Goal: Task Accomplishment & Management: Manage account settings

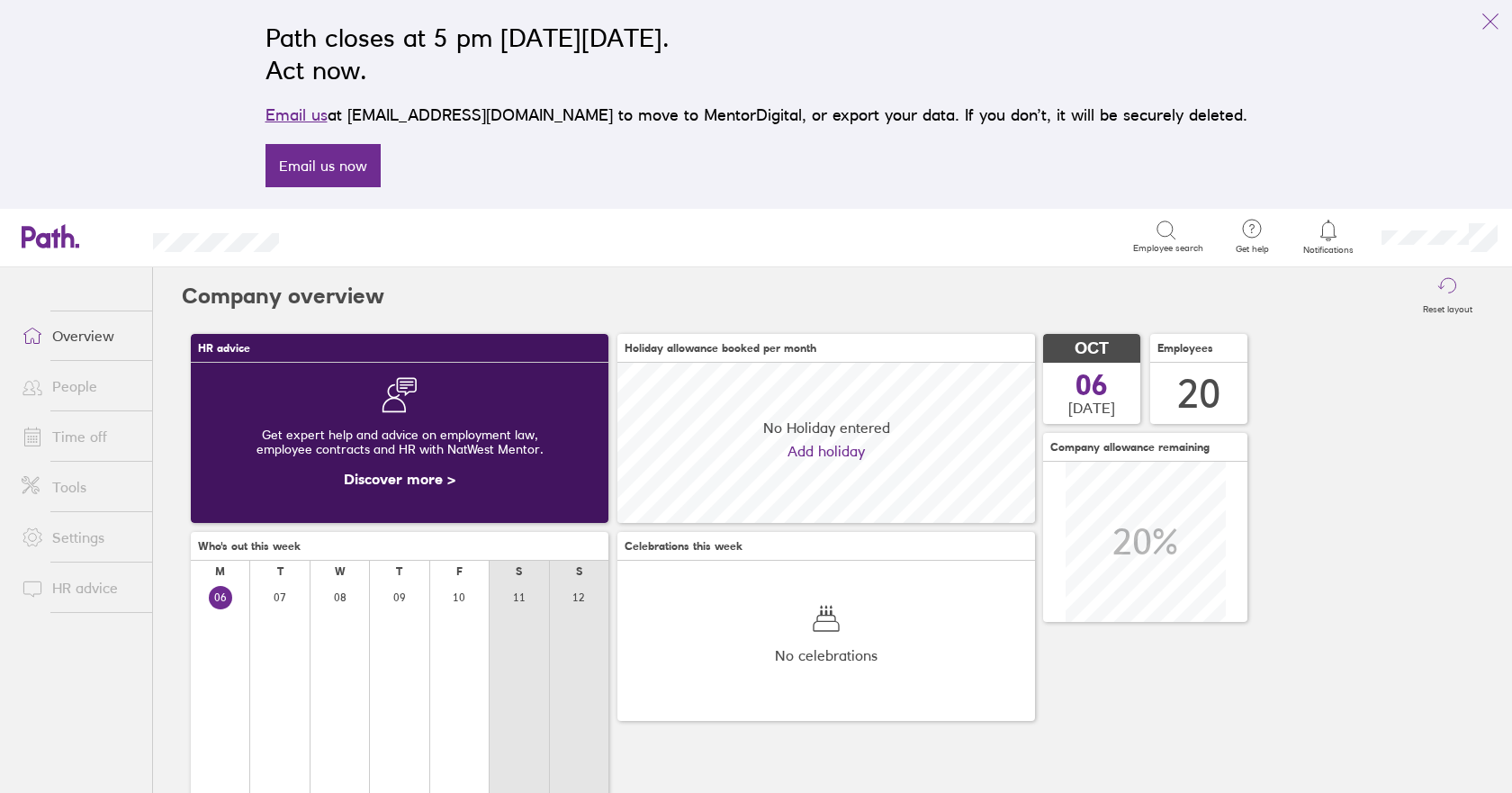
scroll to position [161, 418]
click at [63, 440] on link "Time off" at bounding box center [79, 436] width 145 height 36
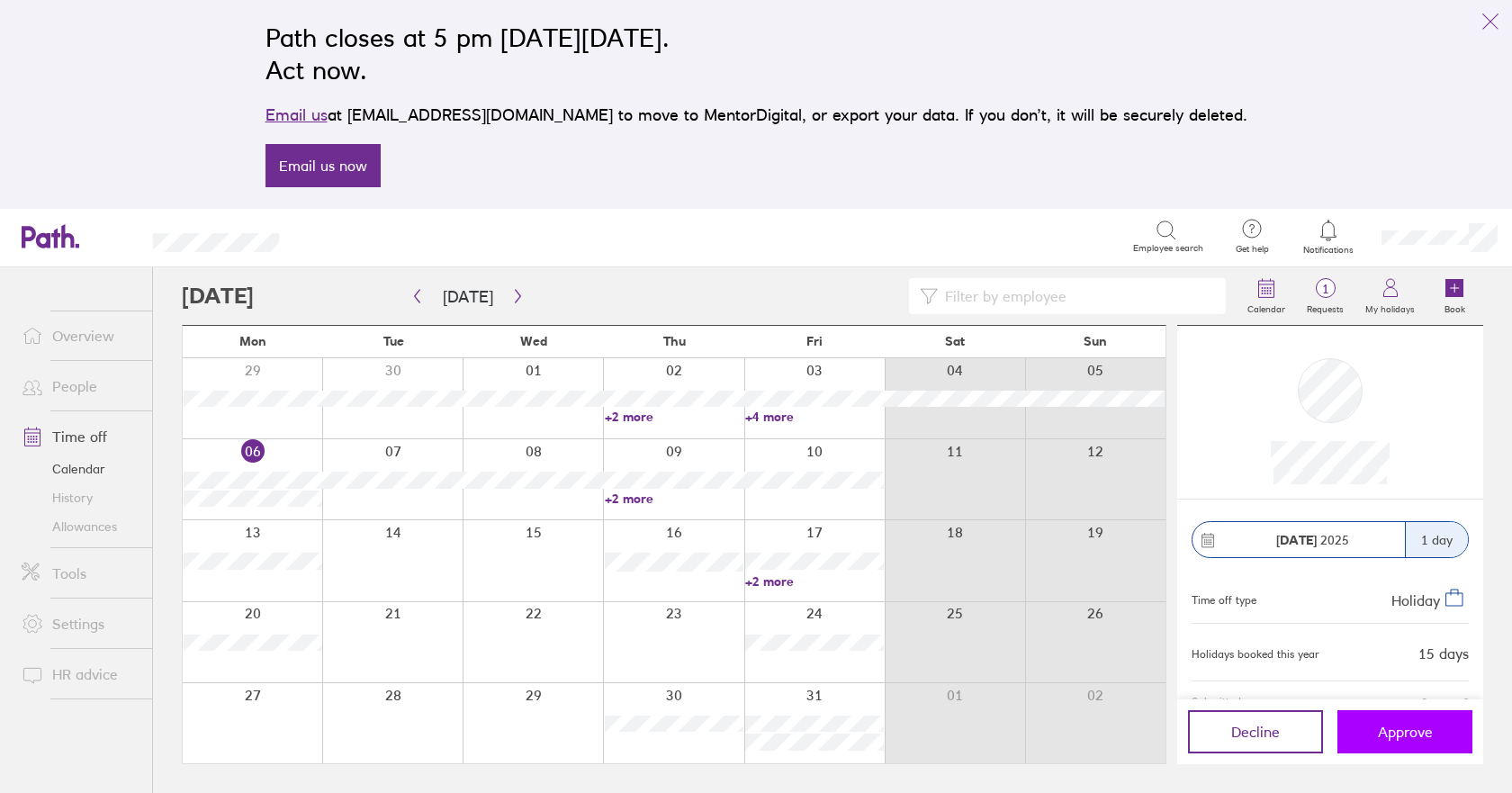
click at [1429, 738] on span "Approve" at bounding box center [1406, 732] width 55 height 16
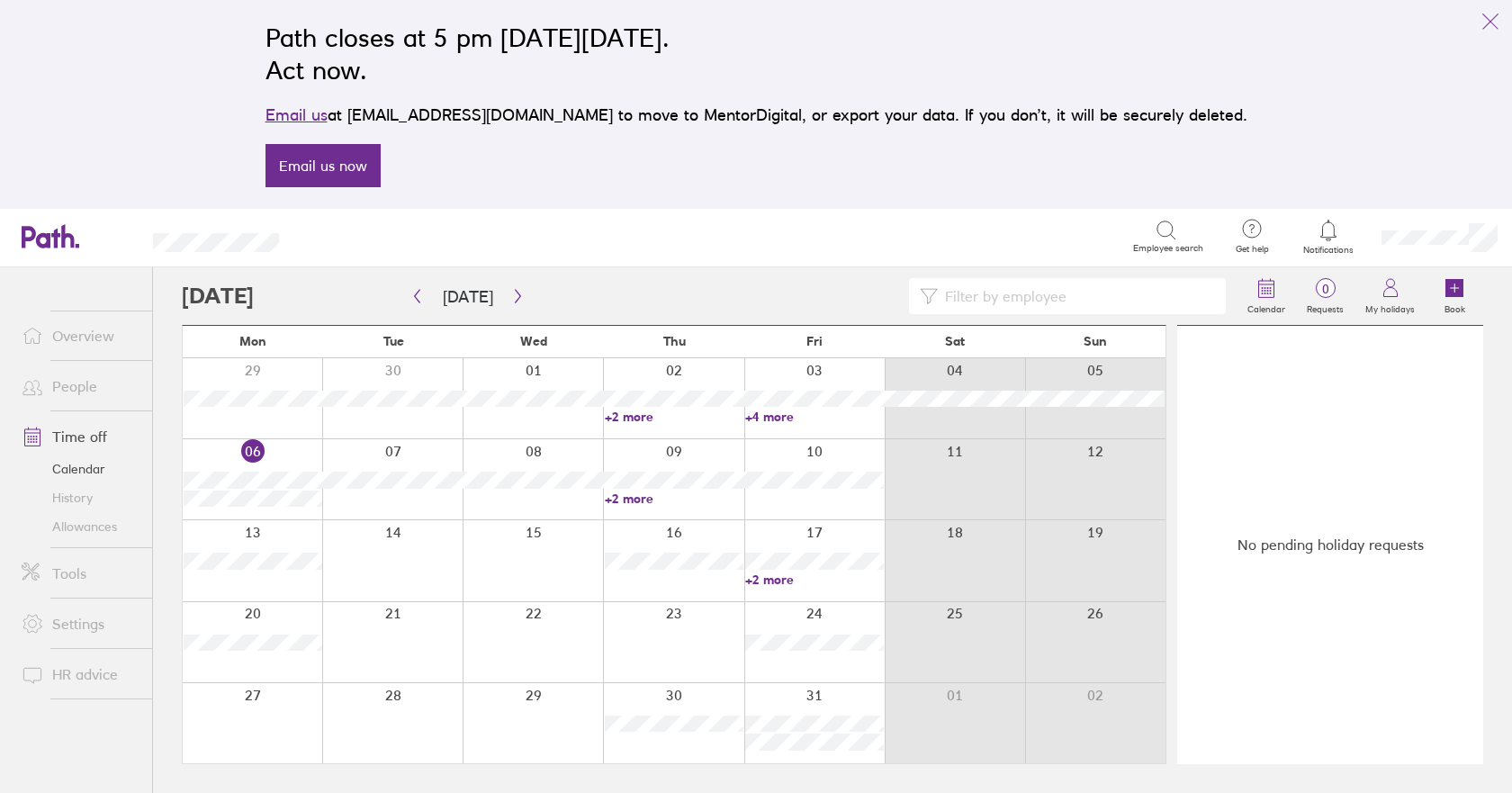
click at [788, 584] on link "+2 more" at bounding box center [814, 580] width 138 height 16
click at [517, 298] on icon "button" at bounding box center [518, 296] width 14 height 15
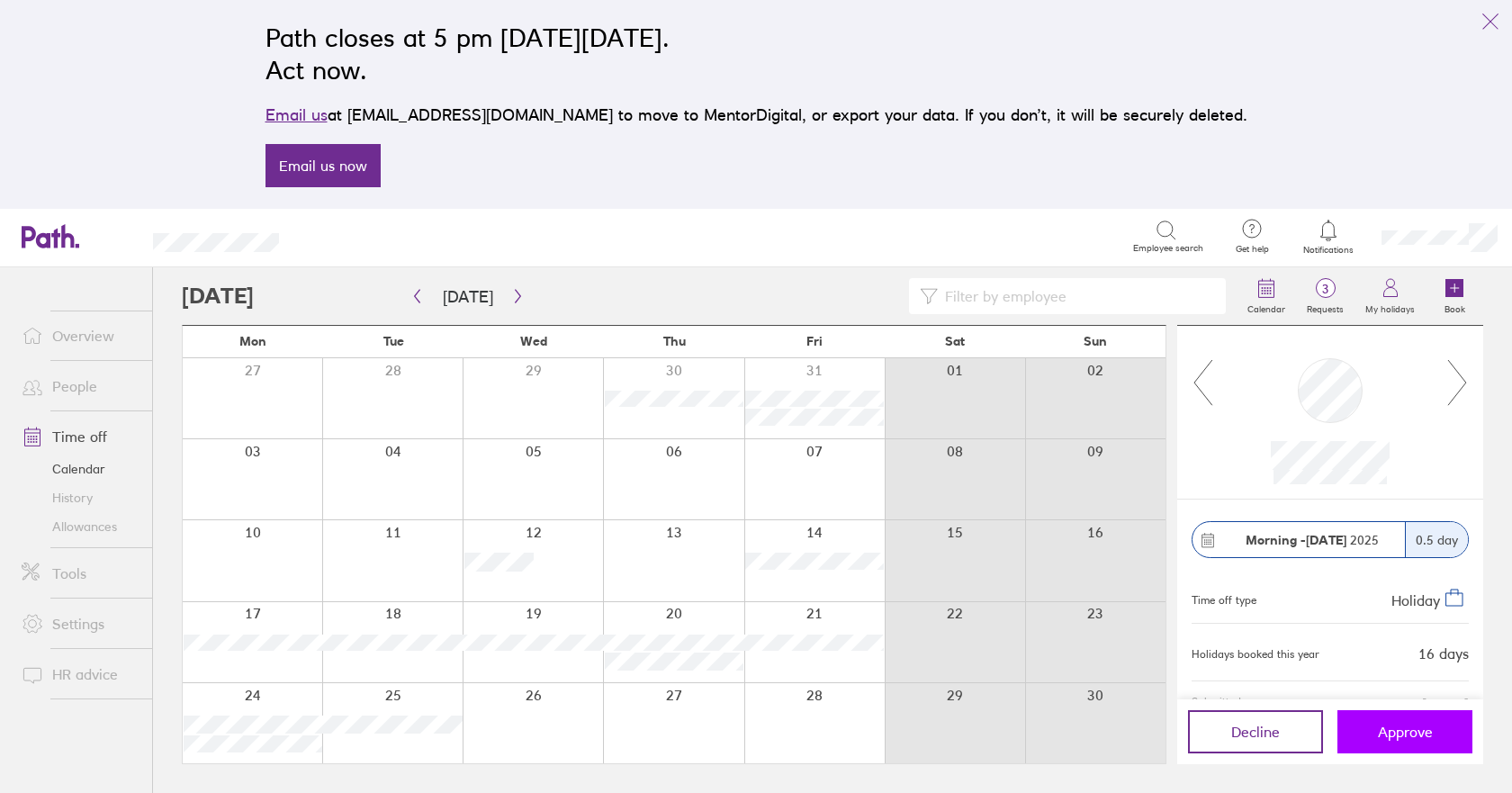
click at [1403, 726] on span "Approve" at bounding box center [1406, 732] width 55 height 16
click at [1383, 746] on button "Approve" at bounding box center [1405, 732] width 135 height 44
click at [1374, 743] on button "Approve" at bounding box center [1405, 732] width 135 height 44
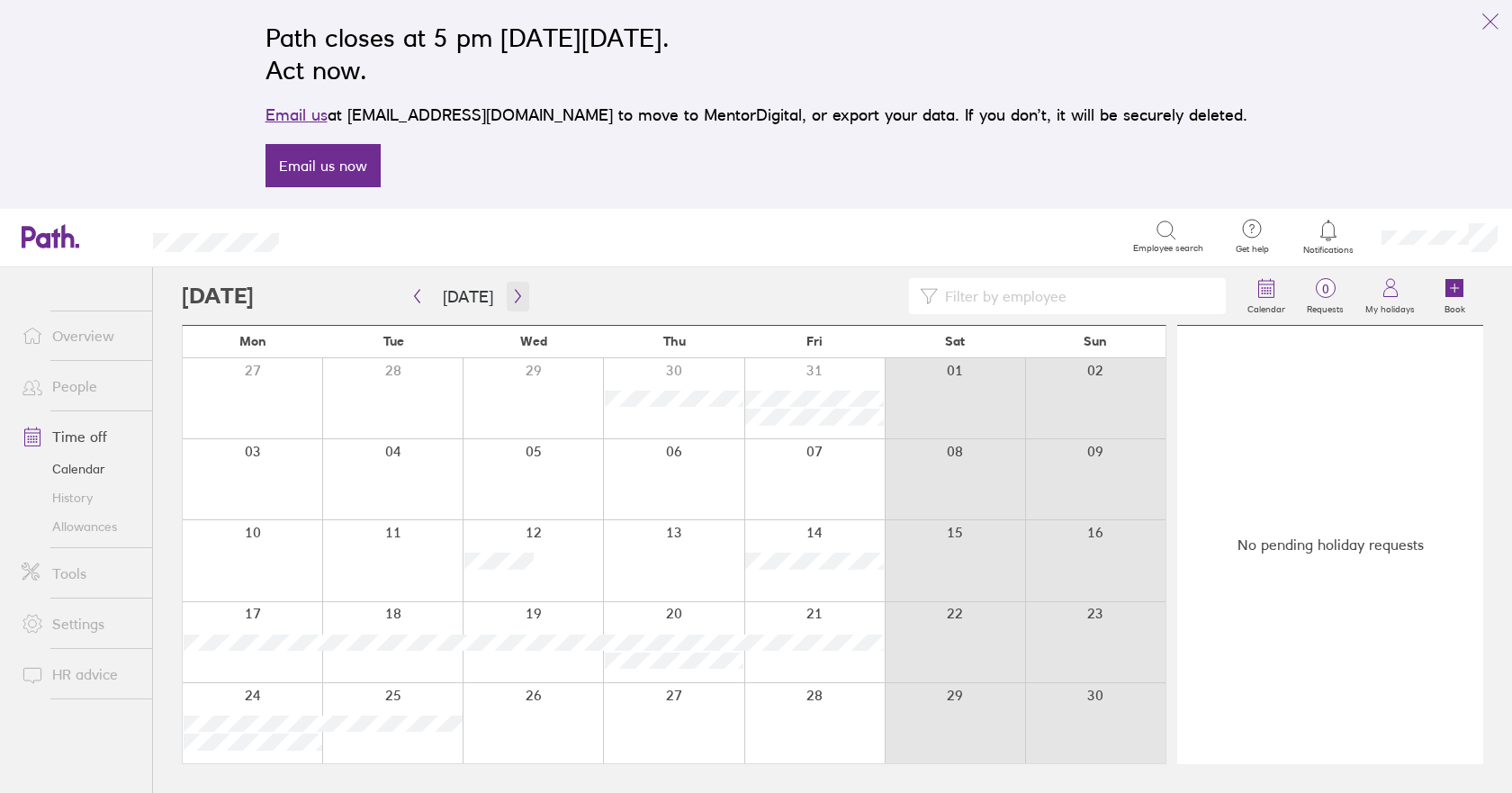
click at [515, 302] on icon "button" at bounding box center [518, 296] width 6 height 14
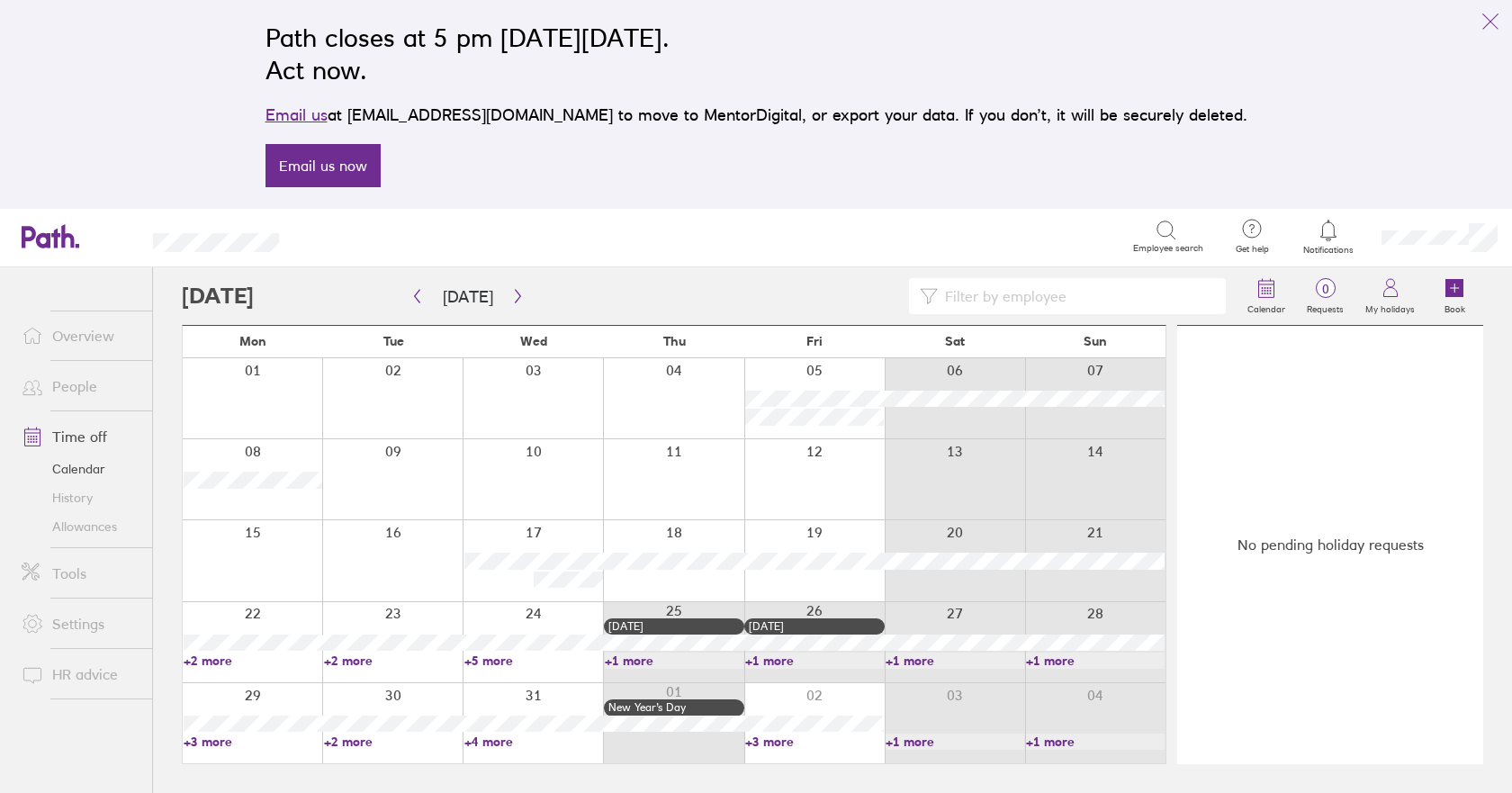
click at [58, 531] on link "Allowances" at bounding box center [79, 527] width 145 height 29
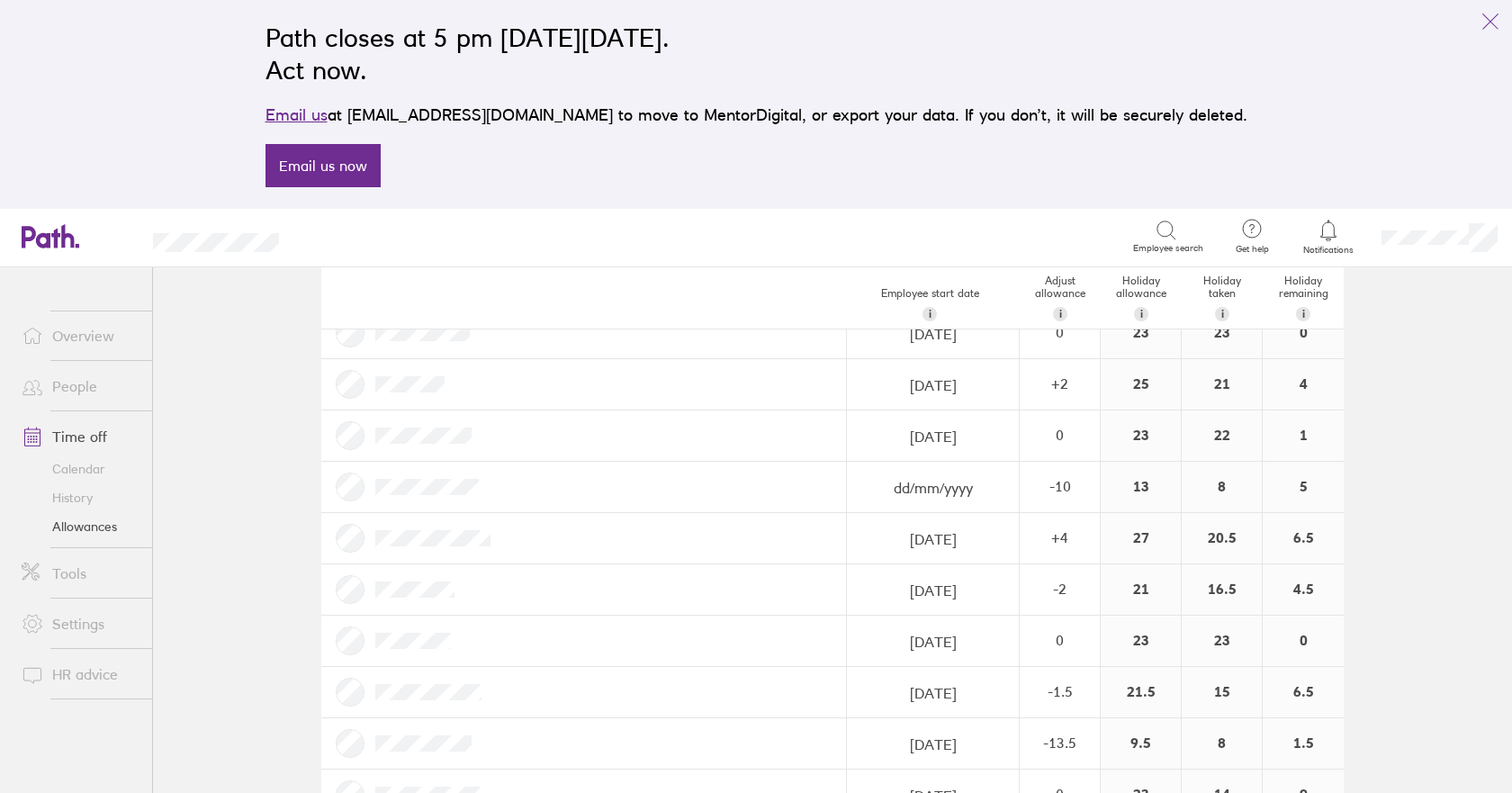
scroll to position [687, 0]
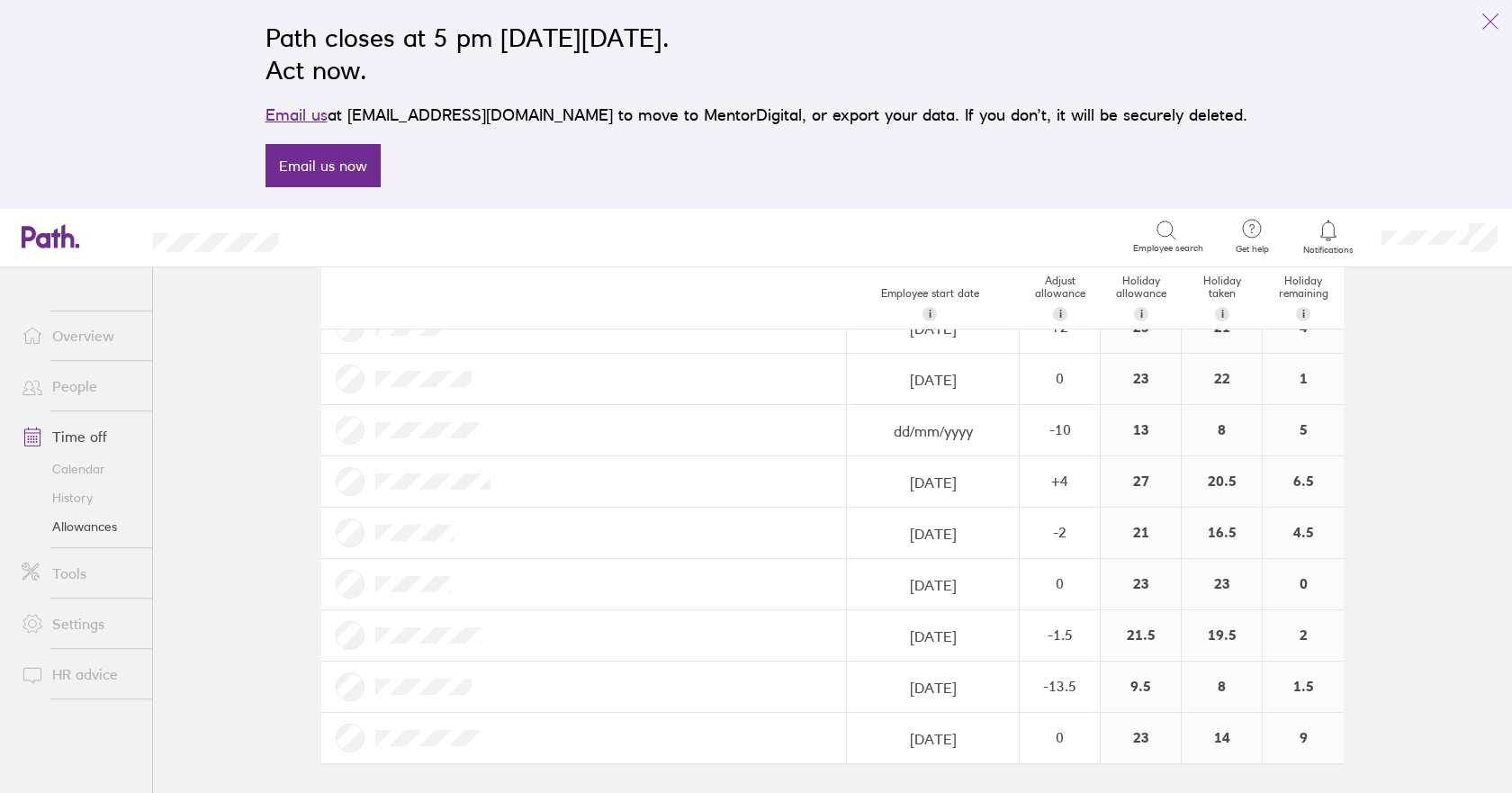
click at [94, 468] on link "Calendar" at bounding box center [79, 470] width 145 height 29
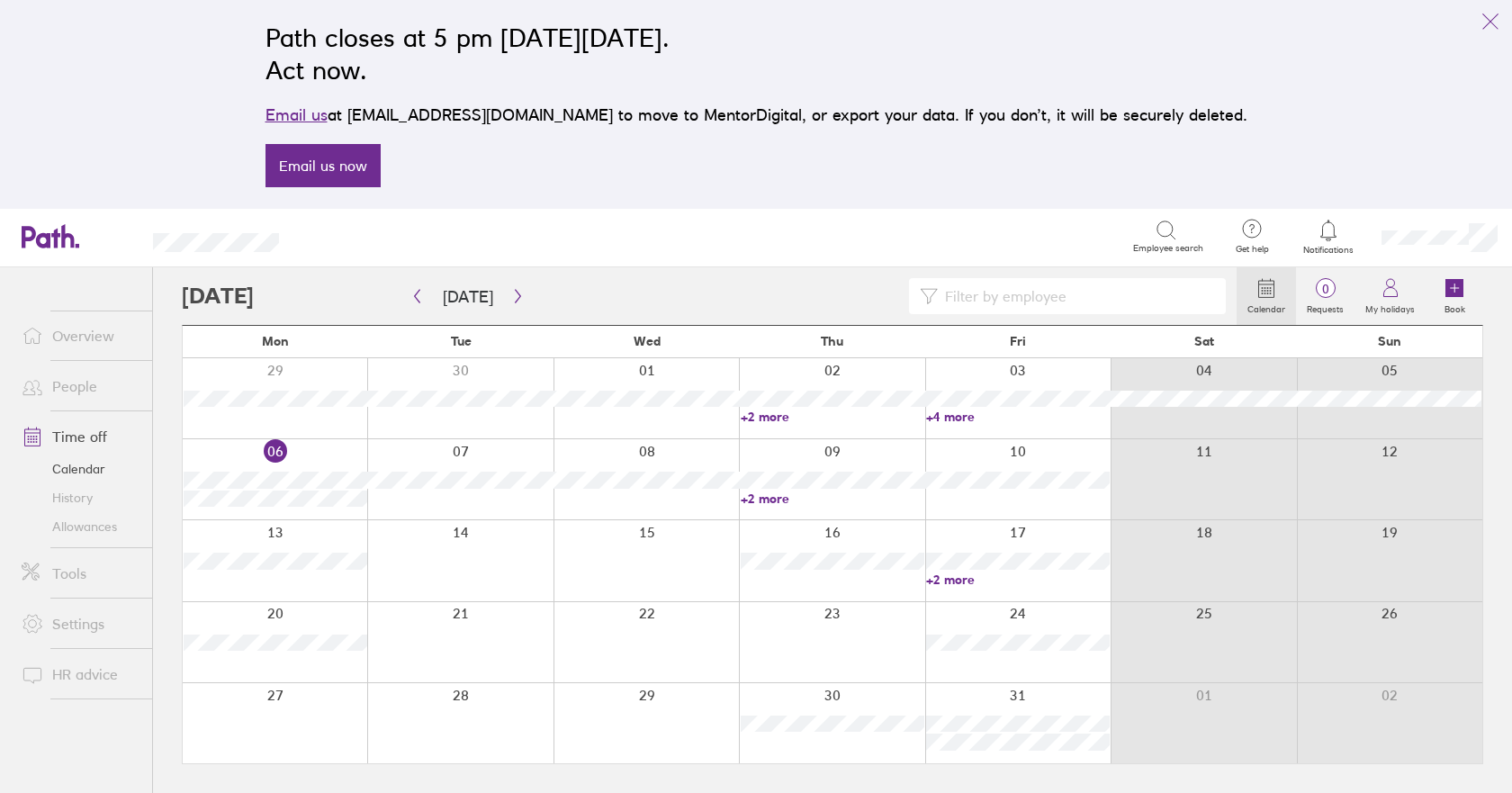
click at [334, 509] on div at bounding box center [275, 479] width 185 height 80
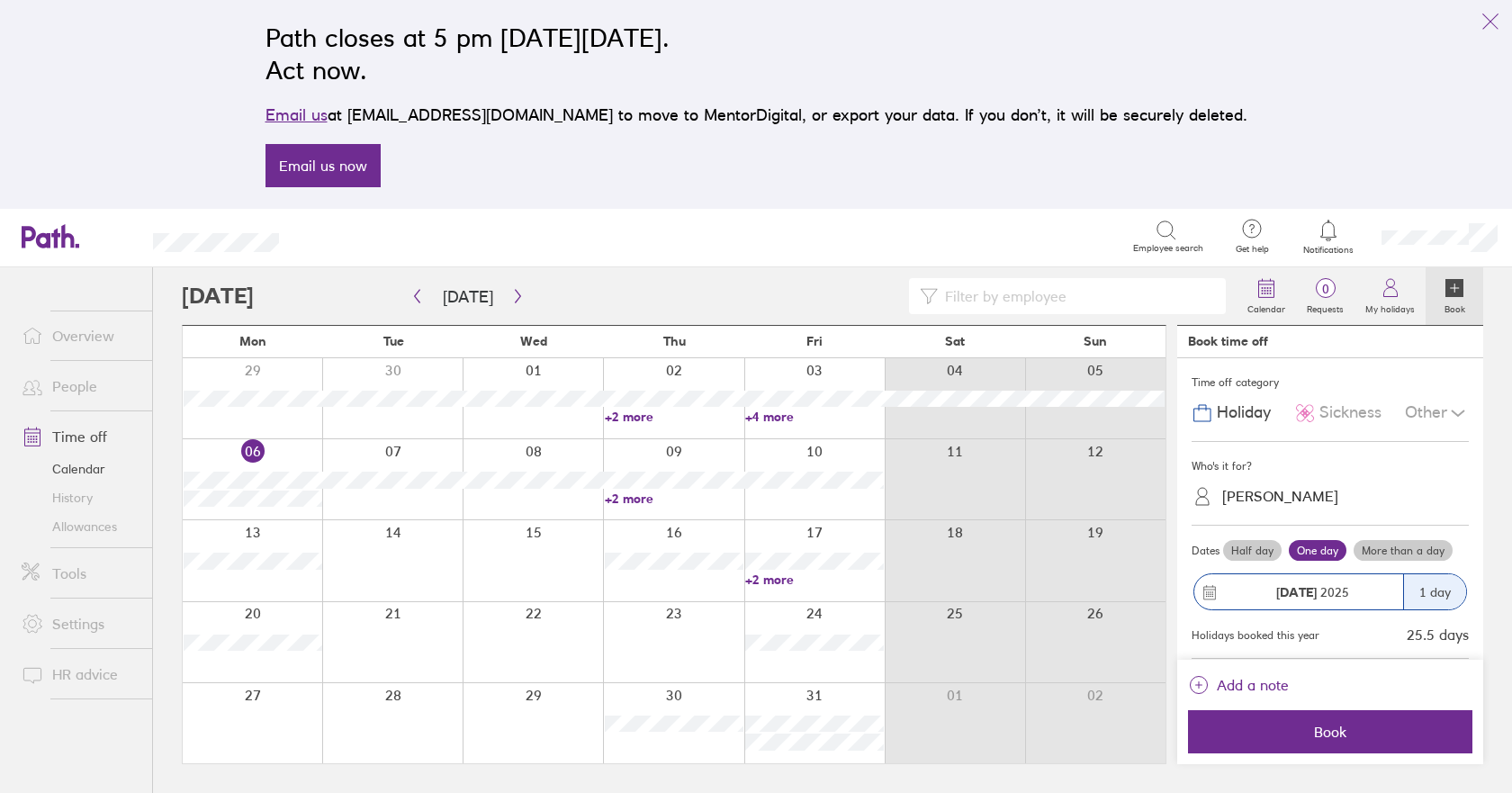
click at [1233, 497] on div "[PERSON_NAME]" at bounding box center [1281, 497] width 116 height 17
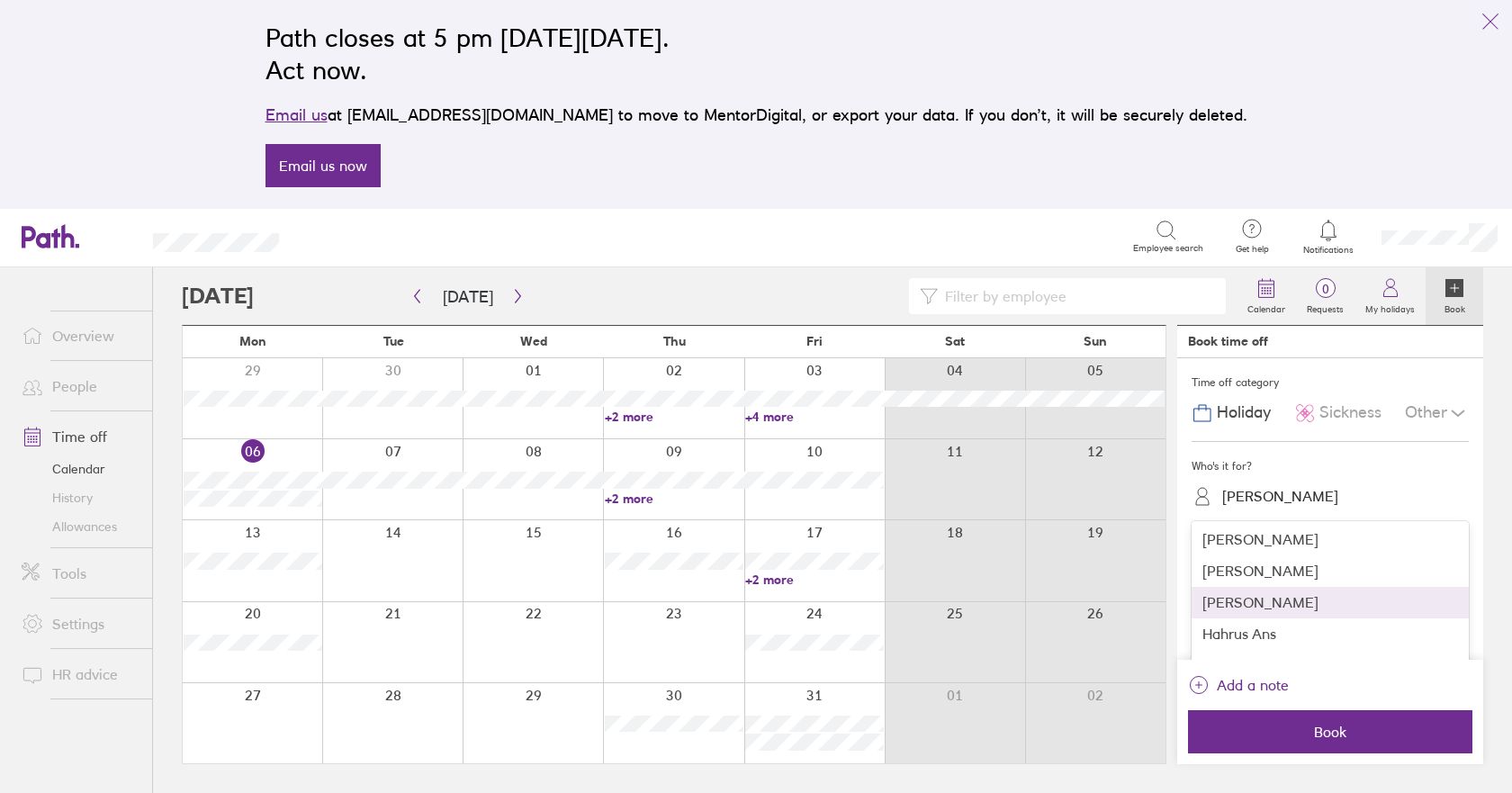
scroll to position [281, 0]
click at [1272, 611] on div "[PERSON_NAME]" at bounding box center [1330, 608] width 277 height 32
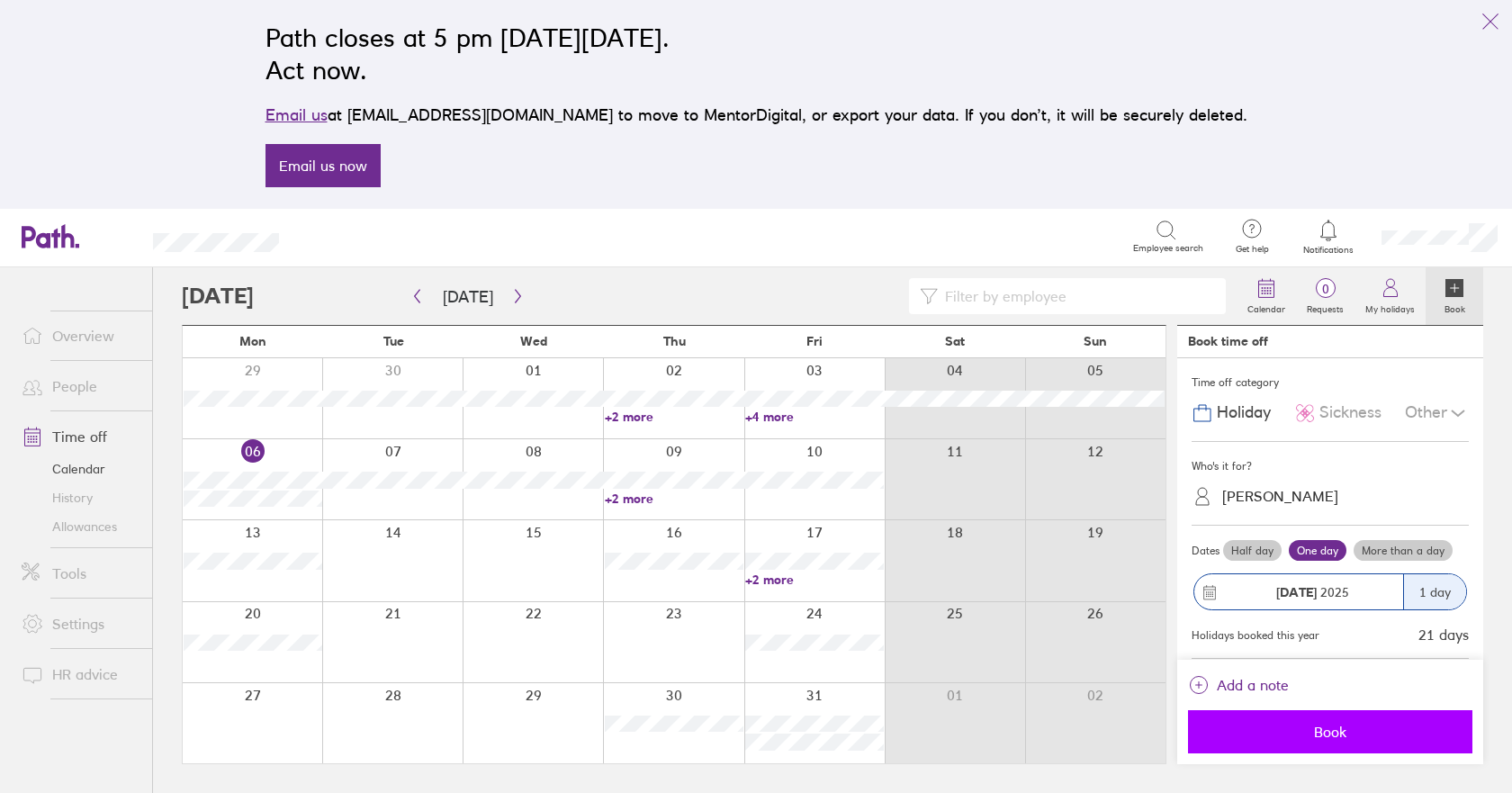
click at [1330, 734] on span "Book" at bounding box center [1331, 732] width 259 height 16
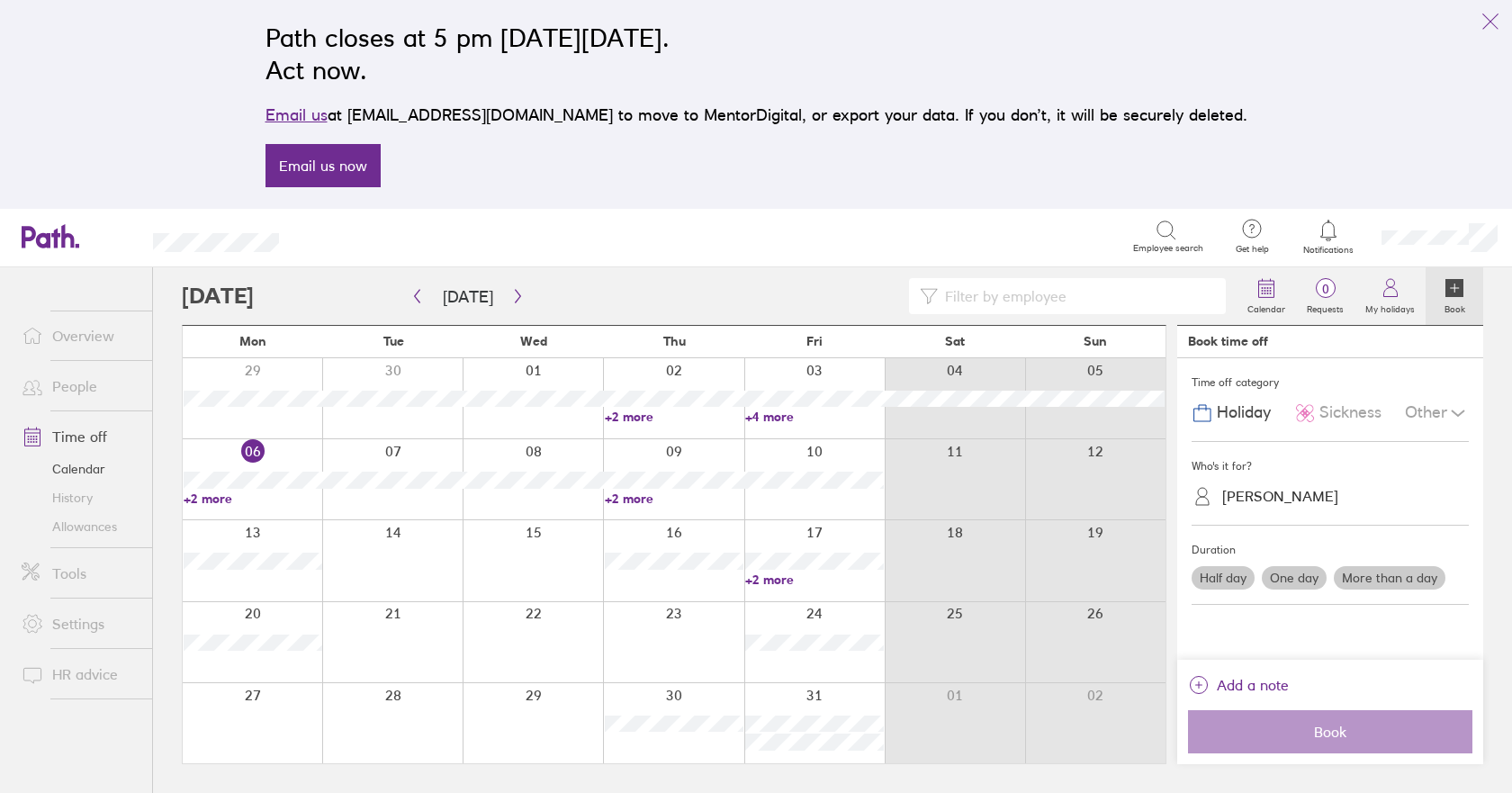
click at [98, 522] on link "Allowances" at bounding box center [79, 527] width 145 height 29
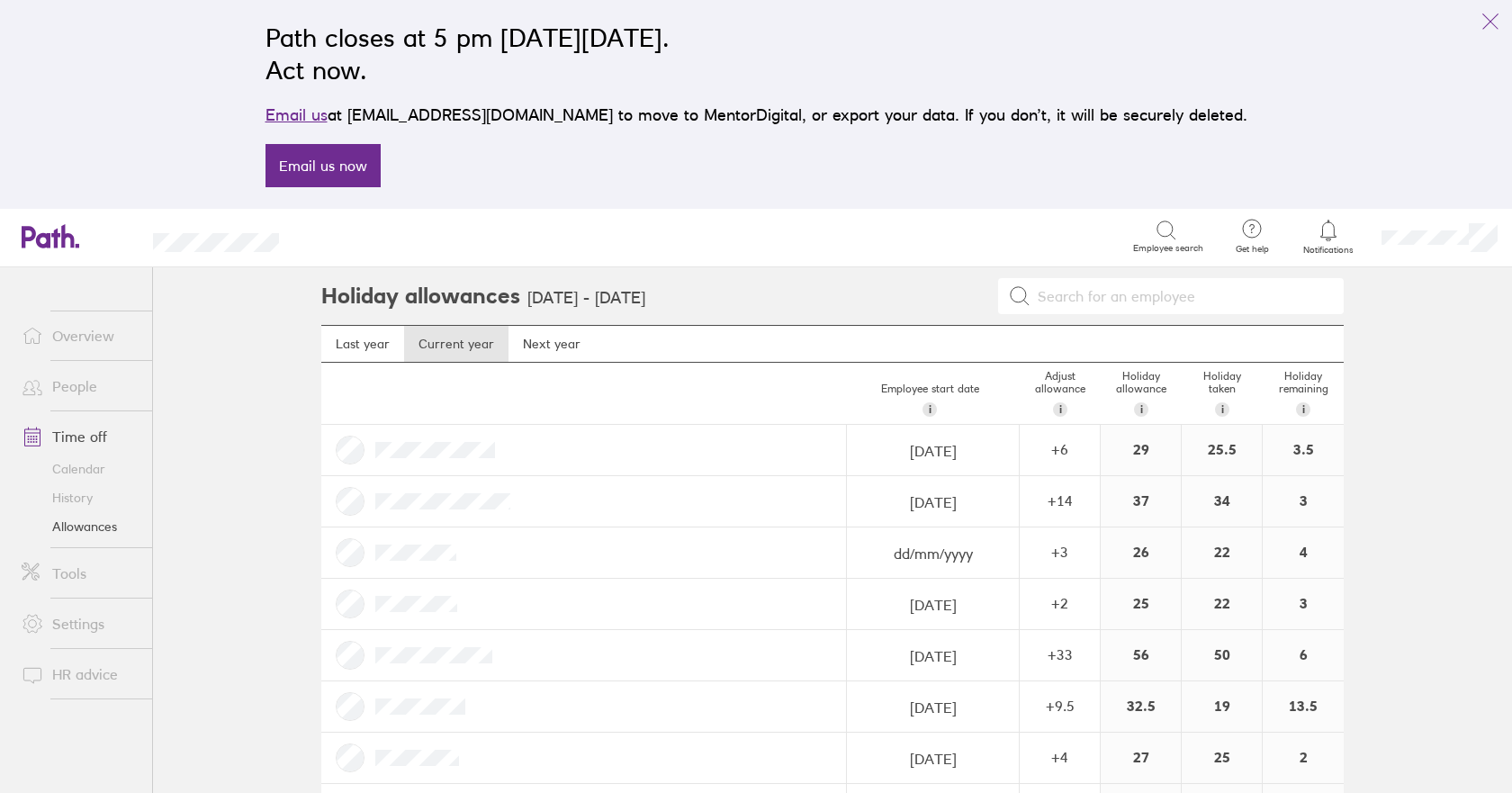
scroll to position [270, 0]
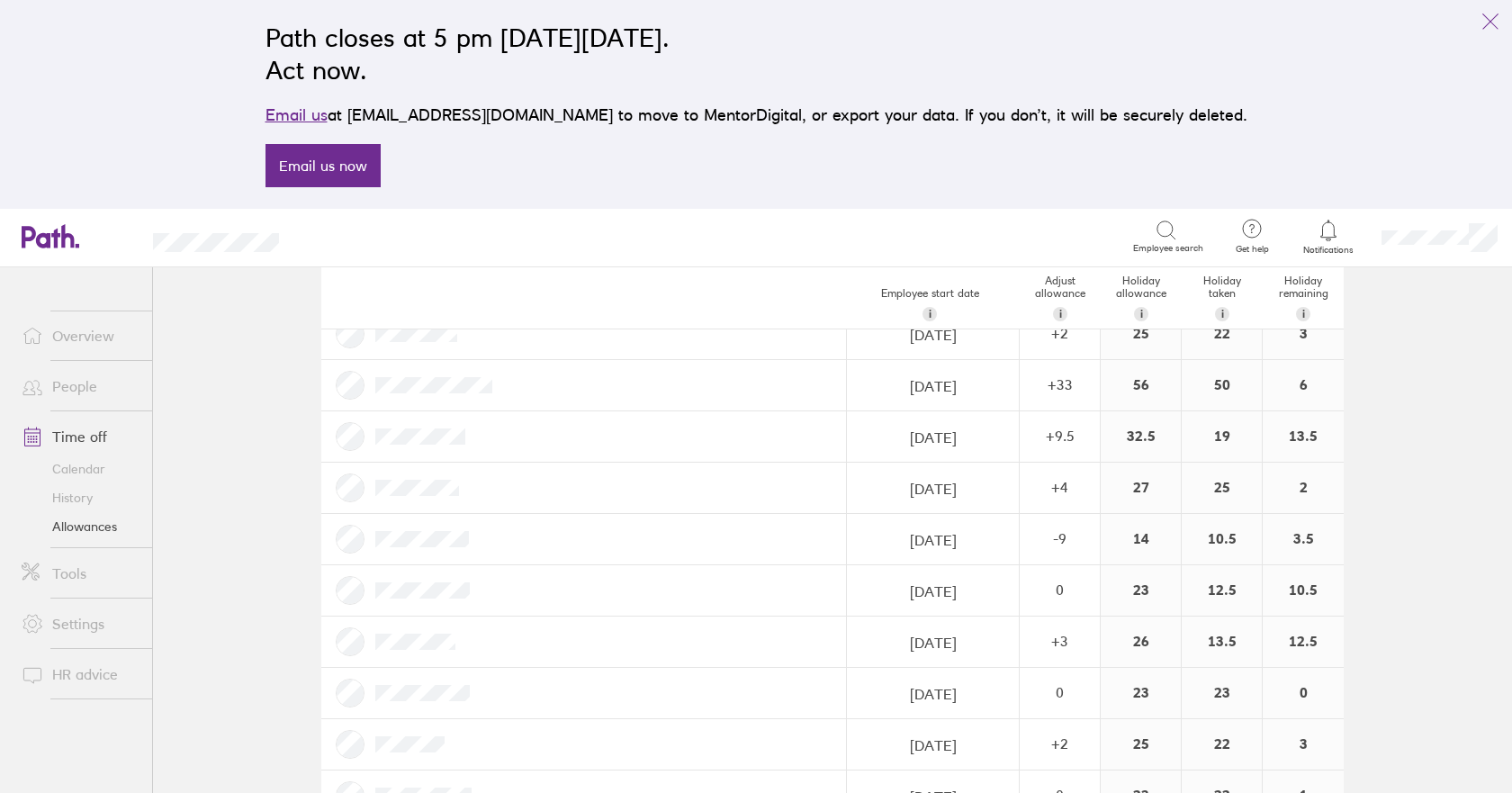
click at [84, 470] on link "Calendar" at bounding box center [79, 470] width 145 height 29
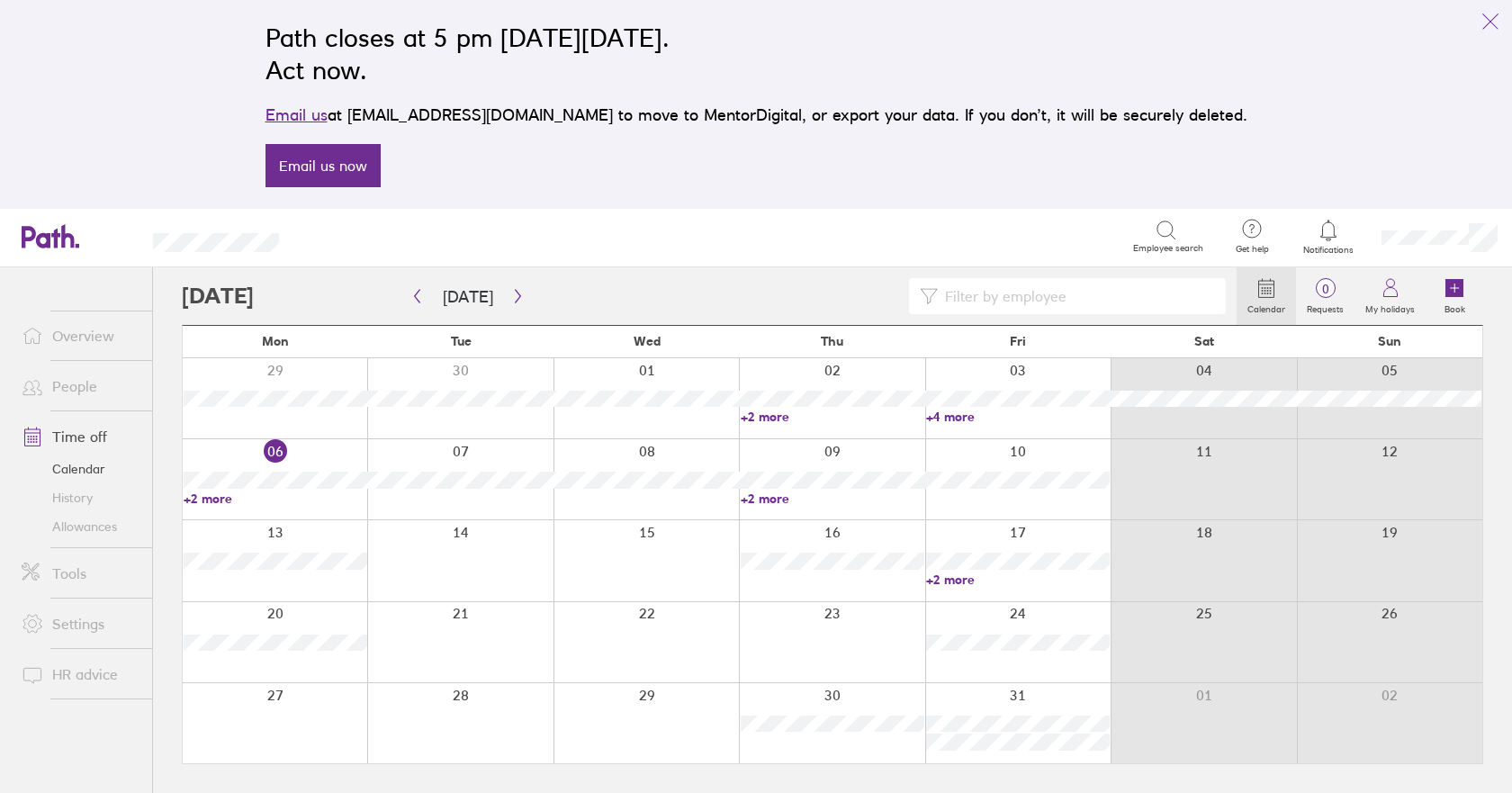
click at [210, 501] on link "+2 more" at bounding box center [276, 499] width 184 height 16
click at [108, 530] on link "Allowances" at bounding box center [79, 527] width 145 height 29
